Goal: Task Accomplishment & Management: Manage account settings

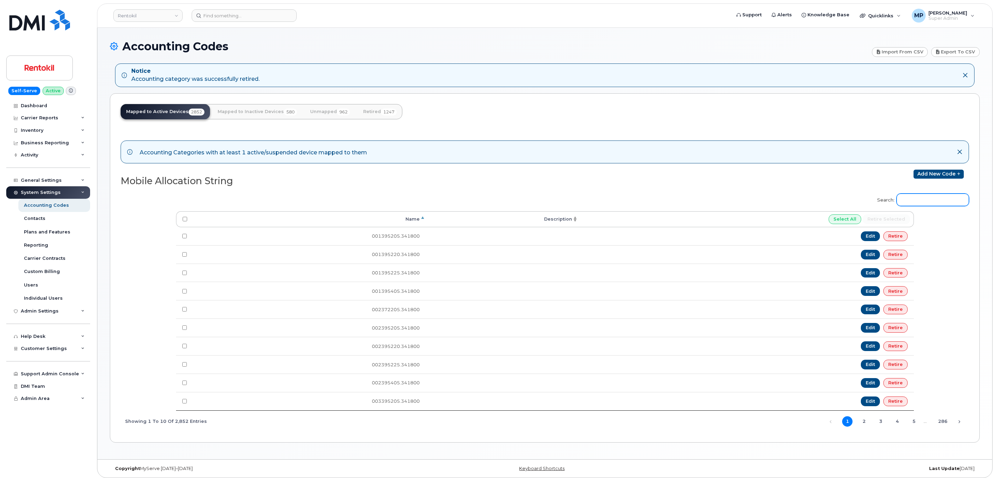
click at [920, 201] on input "Search:" at bounding box center [933, 199] width 72 height 12
paste input "264395405"
type input "264395405"
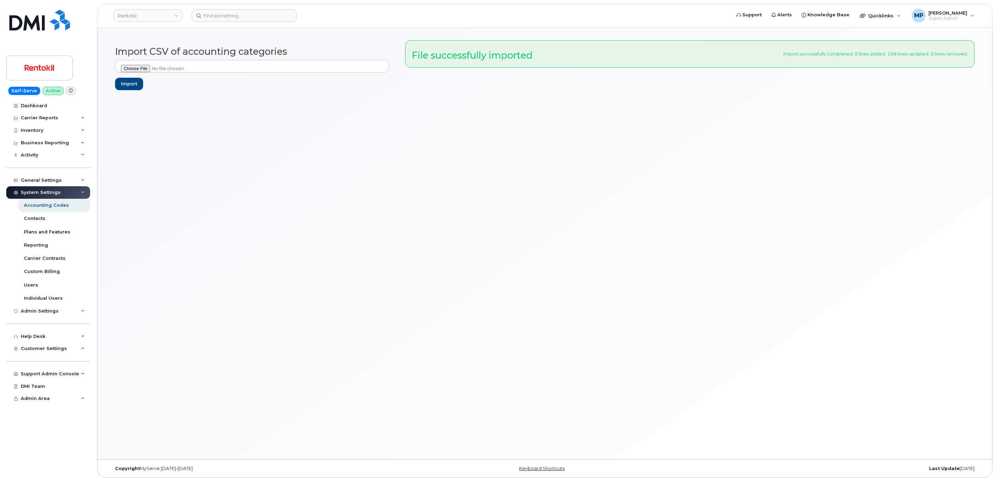
click at [433, 136] on div "Import CSV of accounting categories Import File successfully imported Import su…" at bounding box center [544, 243] width 895 height 431
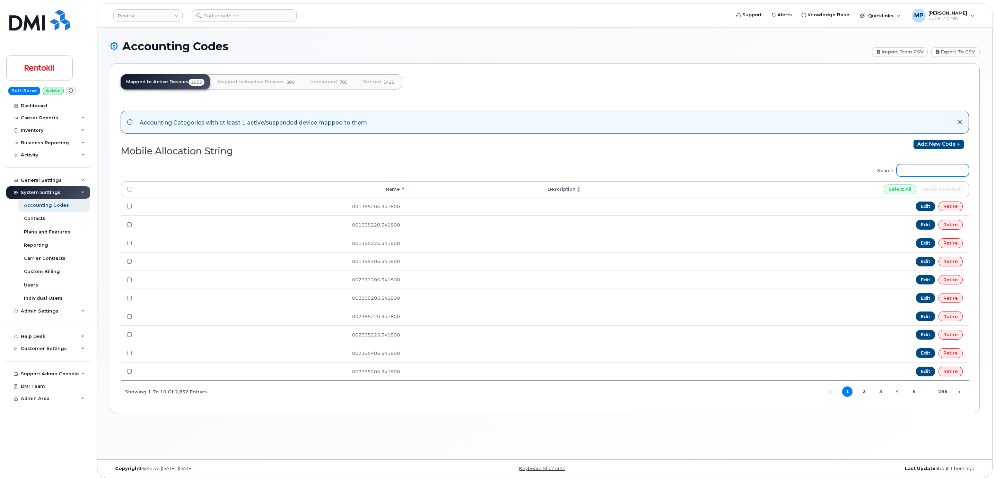
click at [937, 172] on input "Search:" at bounding box center [933, 170] width 72 height 12
paste input "264395405"
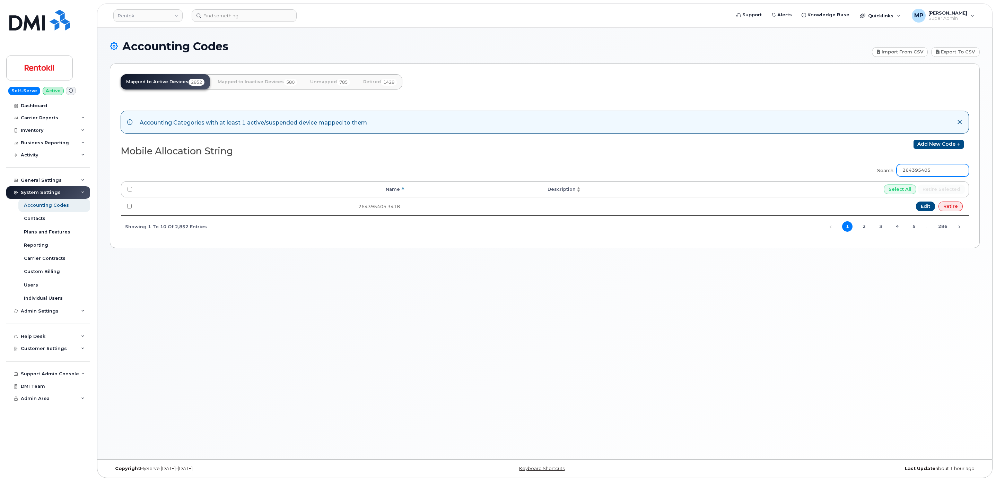
type input "264395405"
click at [318, 80] on link "Unmapped 785" at bounding box center [330, 81] width 51 height 15
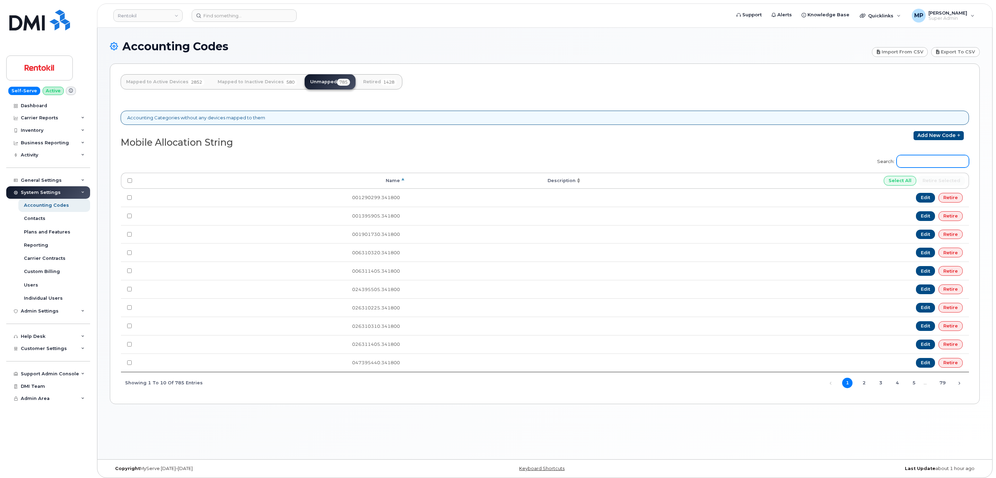
click at [923, 166] on input "Search:" at bounding box center [933, 161] width 72 height 12
paste input "264395405"
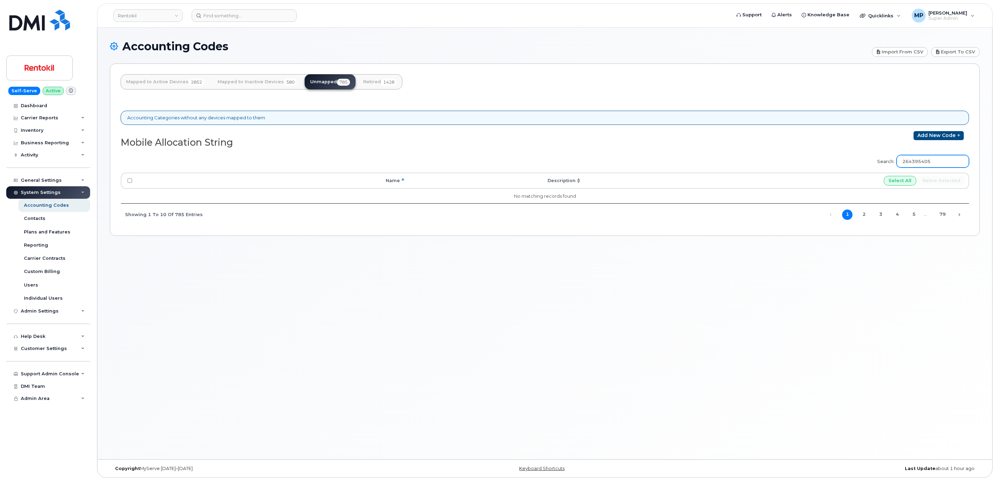
type input "264395405"
click at [237, 74] on link "Mapped to Inactive Devices 580" at bounding box center [257, 81] width 90 height 15
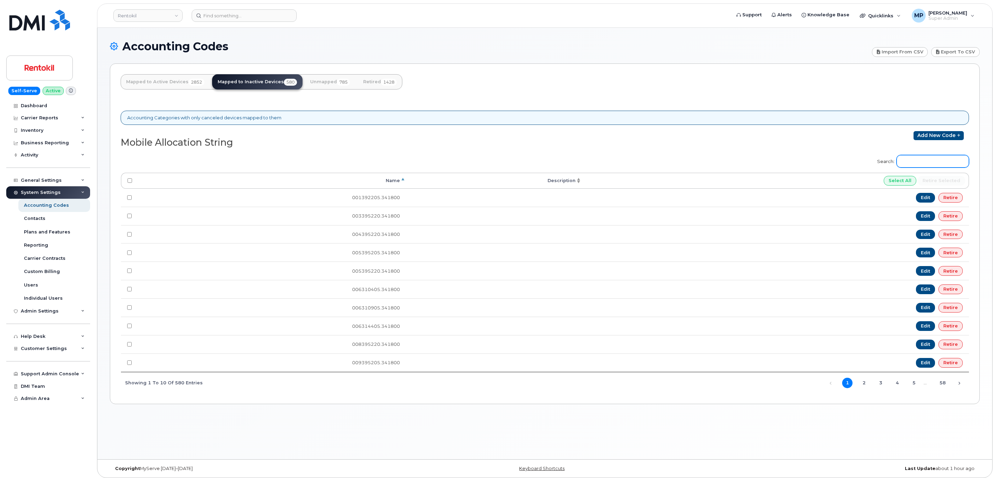
click at [909, 167] on input "Search:" at bounding box center [933, 161] width 72 height 12
paste input "264395405"
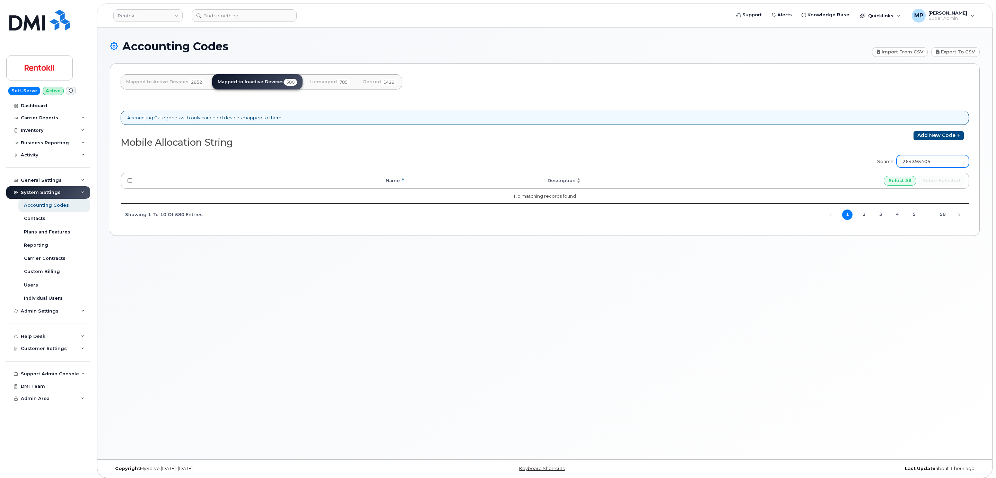
type input "264395405"
click at [155, 82] on link "Mapped to Active Devices 2852" at bounding box center [165, 81] width 89 height 15
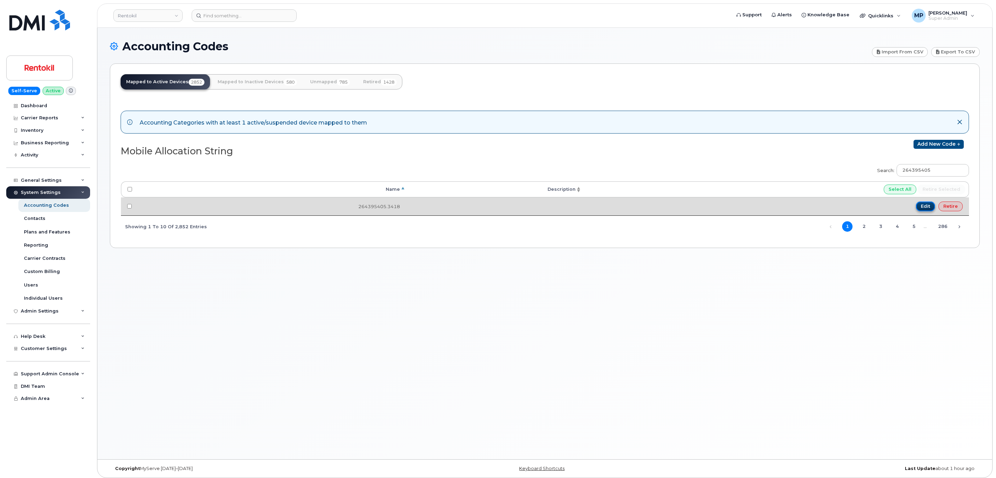
click at [928, 209] on link "Edit" at bounding box center [925, 206] width 19 height 10
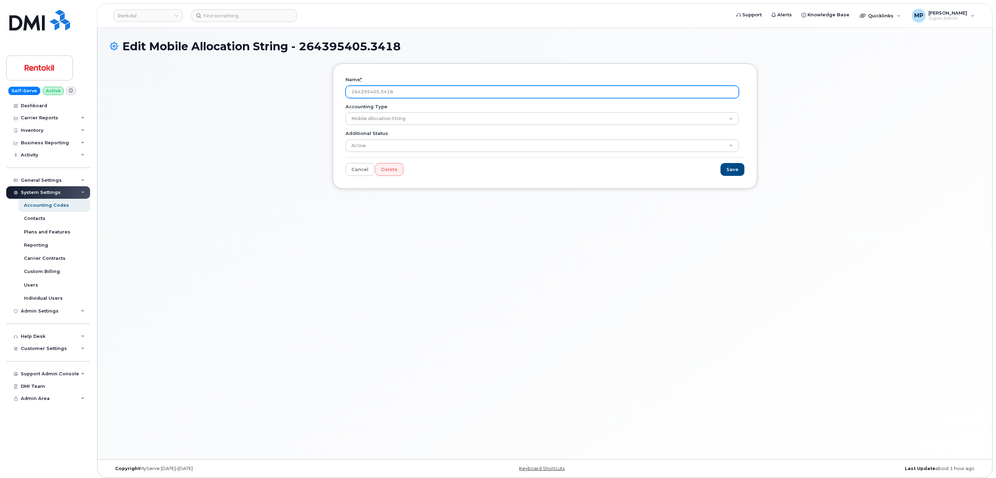
click at [426, 89] on input "264395405.3418" at bounding box center [542, 92] width 393 height 12
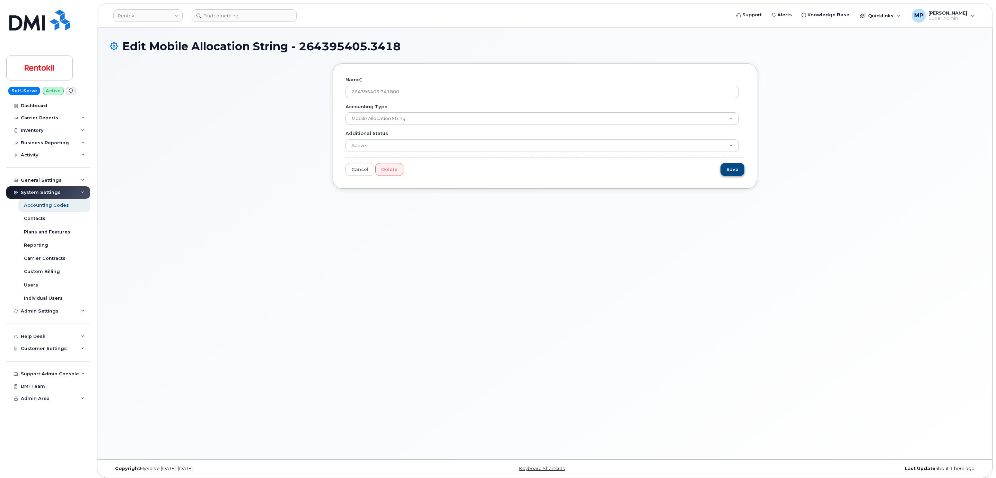
type input "264395405.341800"
click at [734, 171] on input "Save" at bounding box center [733, 169] width 24 height 13
type input "Saving..."
